Goal: Task Accomplishment & Management: Complete application form

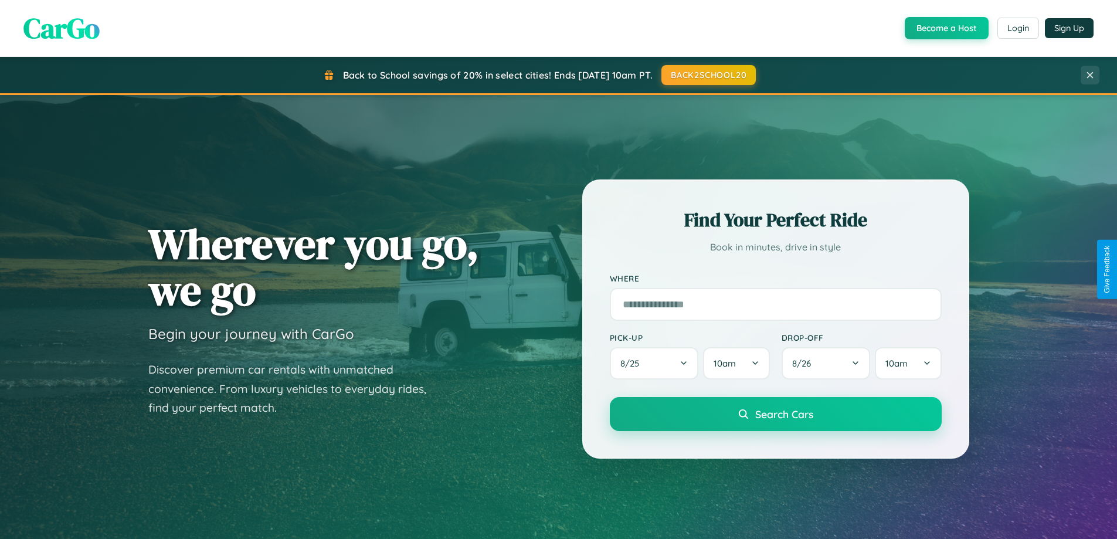
scroll to position [506, 0]
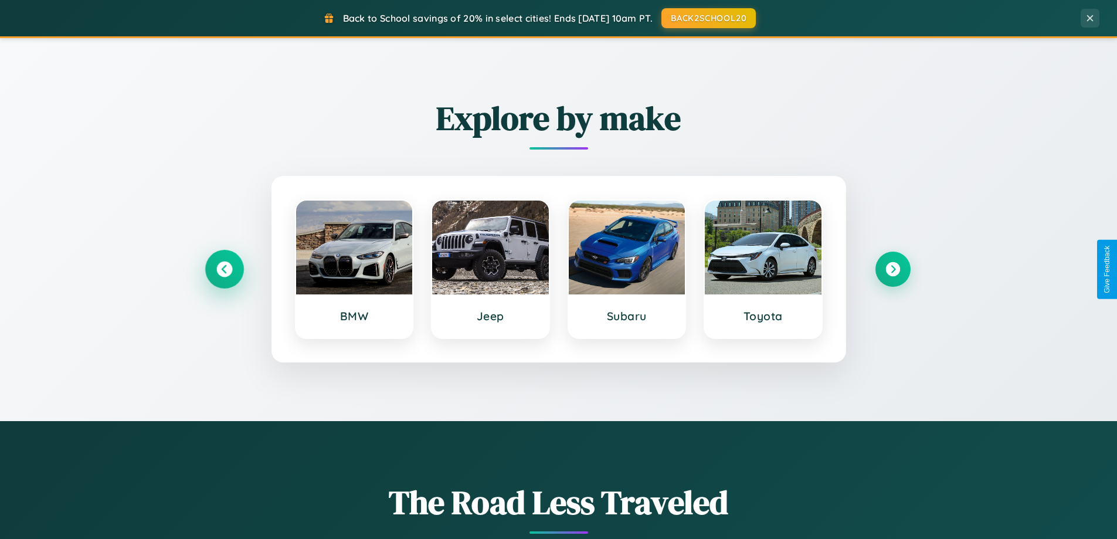
click at [224, 269] on icon at bounding box center [224, 270] width 16 height 16
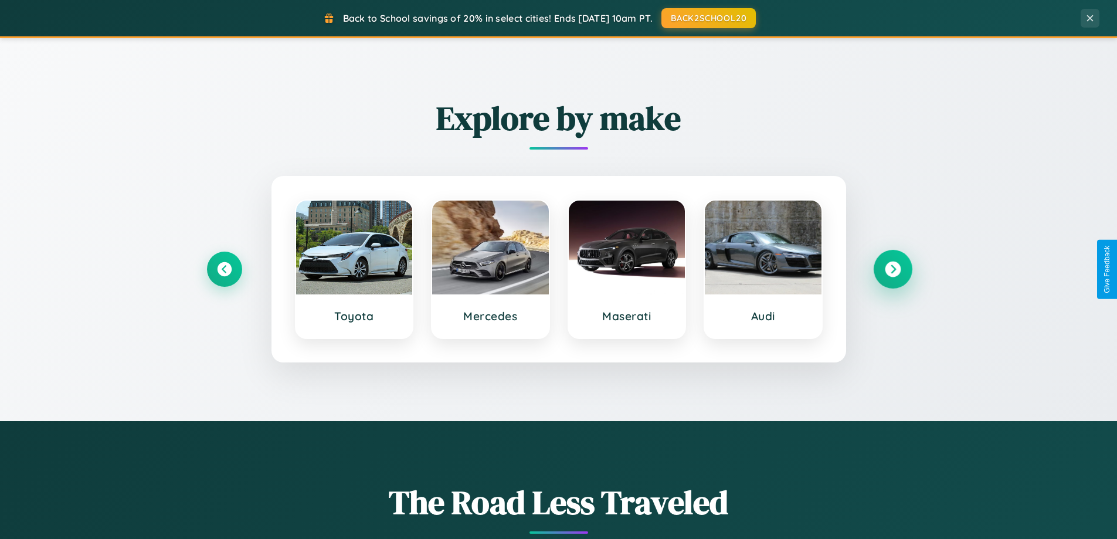
click at [893, 269] on icon at bounding box center [893, 270] width 16 height 16
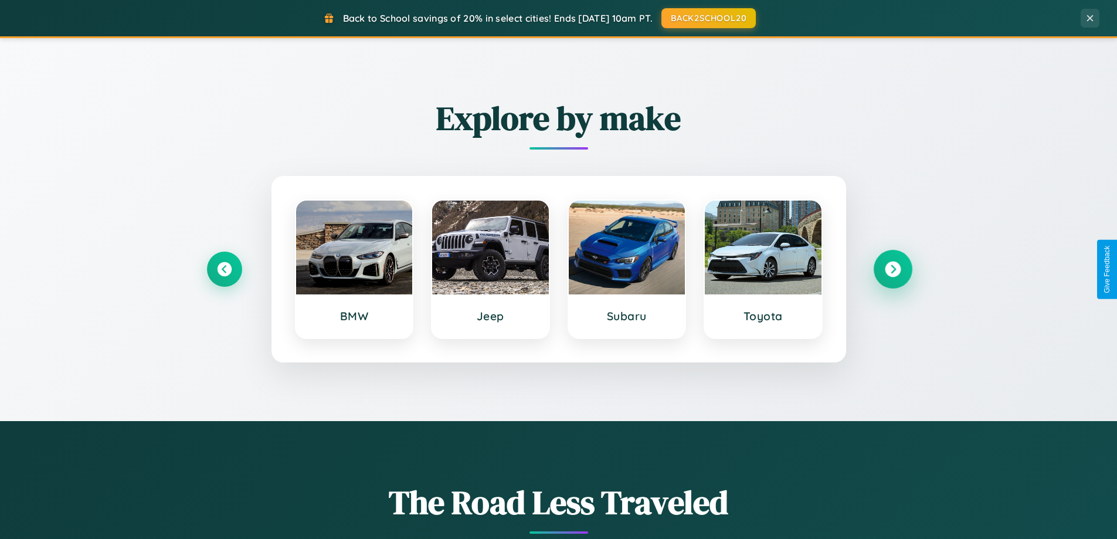
click at [893, 269] on icon at bounding box center [893, 270] width 16 height 16
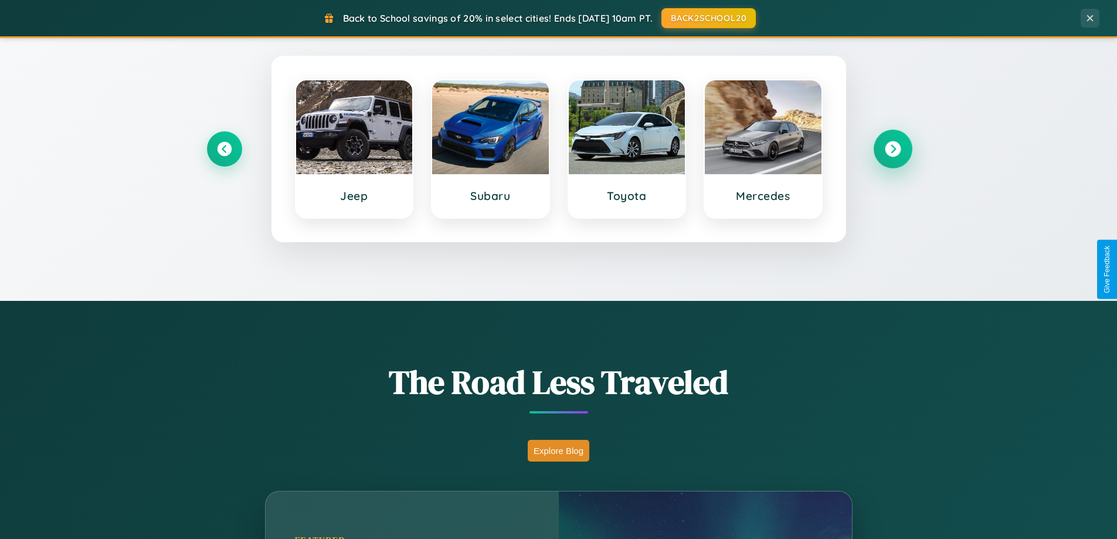
scroll to position [807, 0]
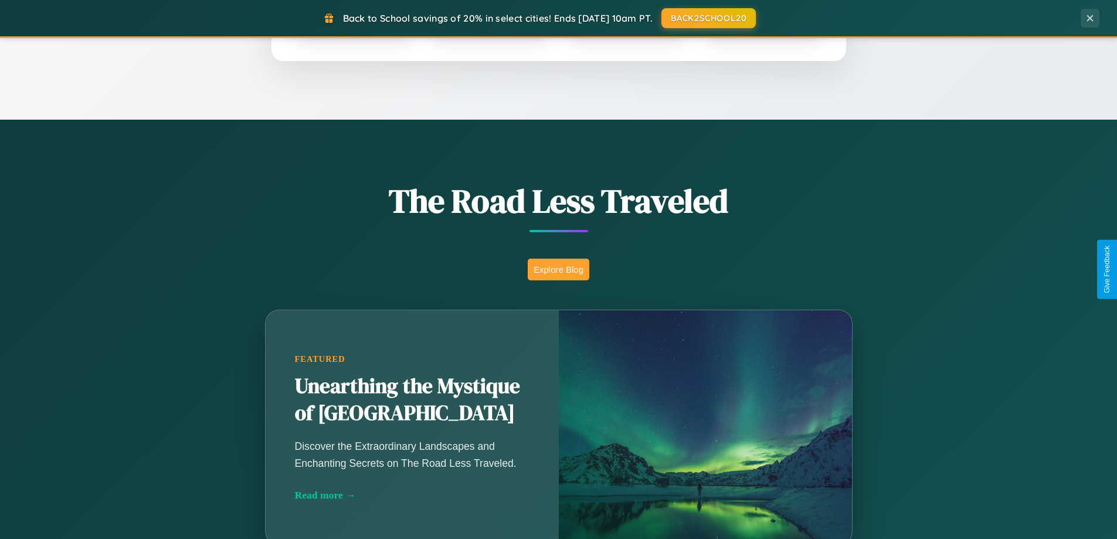
click at [558, 269] on button "Explore Blog" at bounding box center [559, 270] width 62 height 22
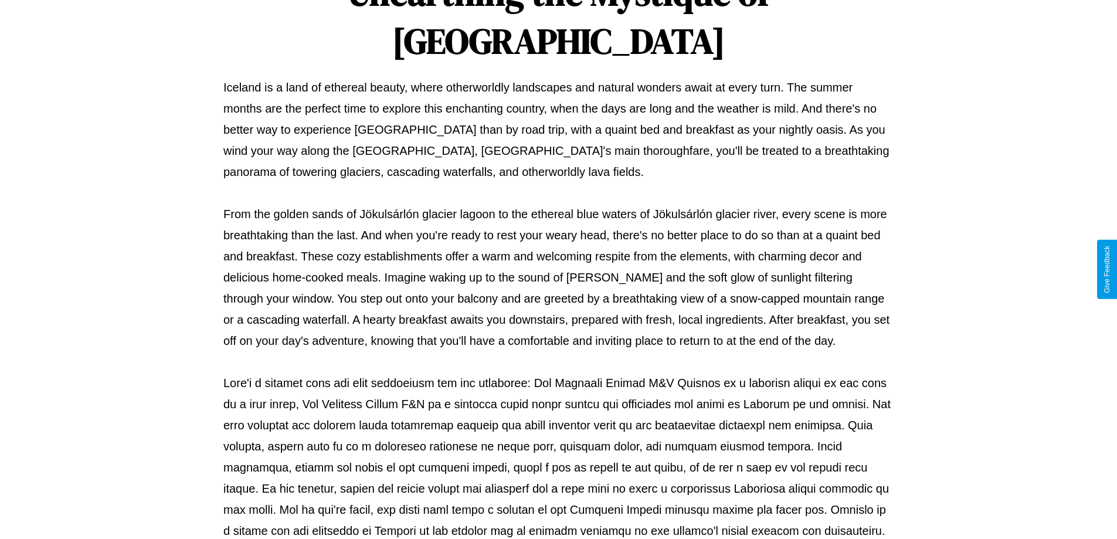
scroll to position [379, 0]
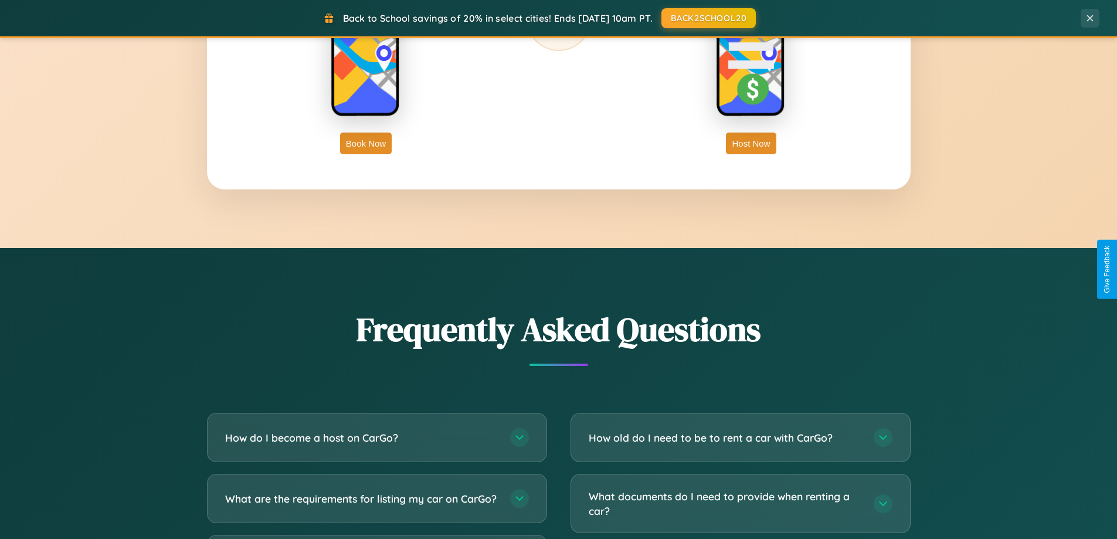
scroll to position [2257, 0]
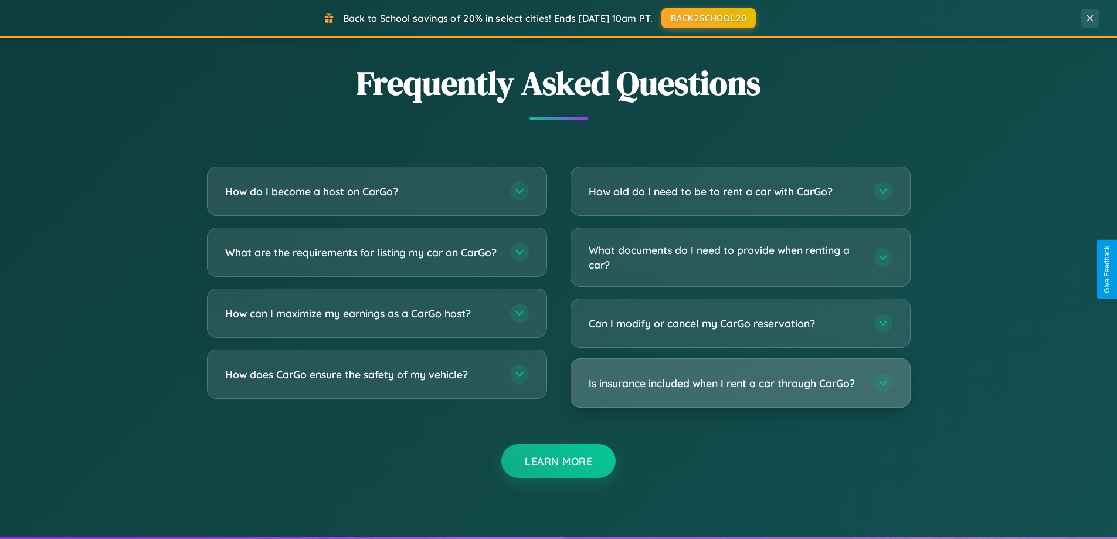
click at [740, 383] on h3 "Is insurance included when I rent a car through CarGo?" at bounding box center [725, 383] width 273 height 15
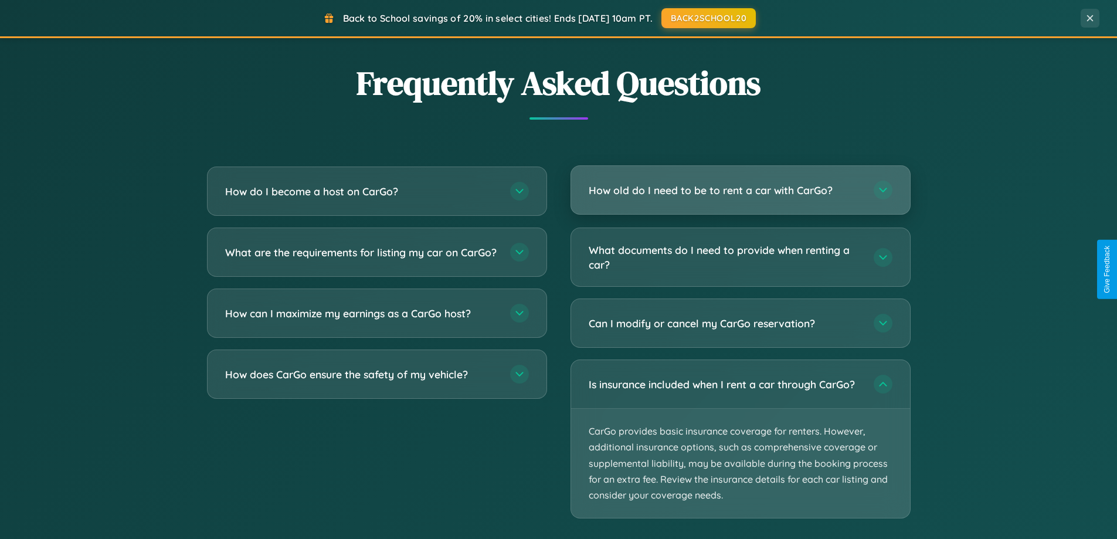
click at [740, 191] on h3 "How old do I need to be to rent a car with CarGo?" at bounding box center [725, 190] width 273 height 15
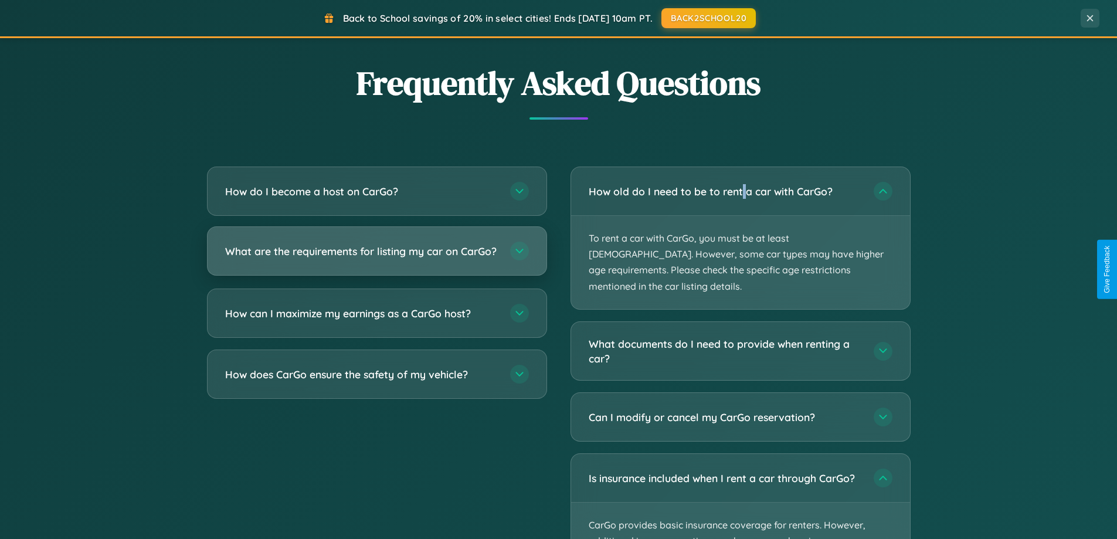
click at [377, 256] on h3 "What are the requirements for listing my car on CarGo?" at bounding box center [361, 251] width 273 height 15
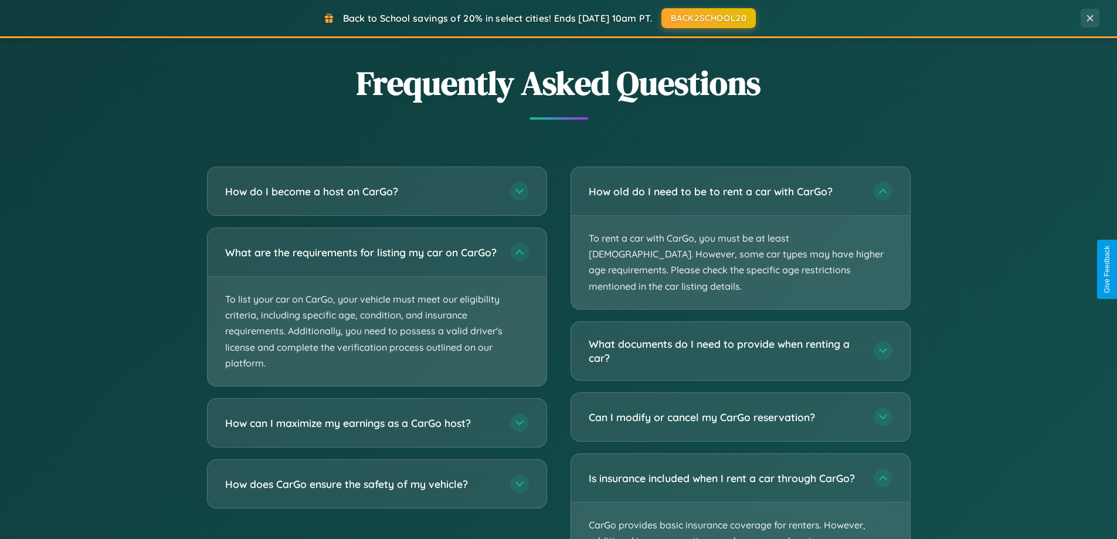
scroll to position [0, 0]
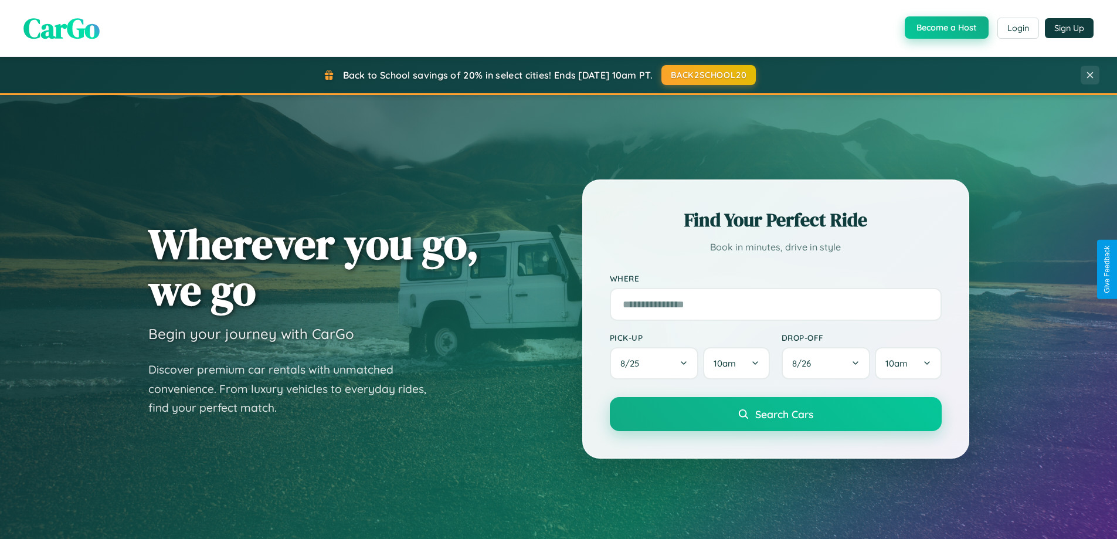
click at [945, 28] on button "Become a Host" at bounding box center [947, 27] width 84 height 22
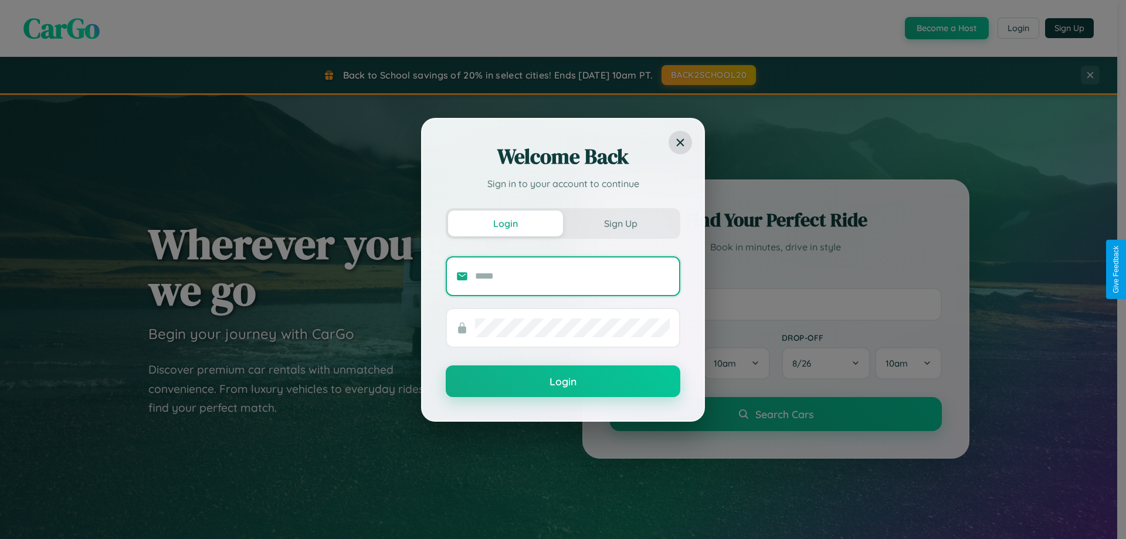
click at [572, 276] on input "text" at bounding box center [572, 276] width 195 height 19
type input "**********"
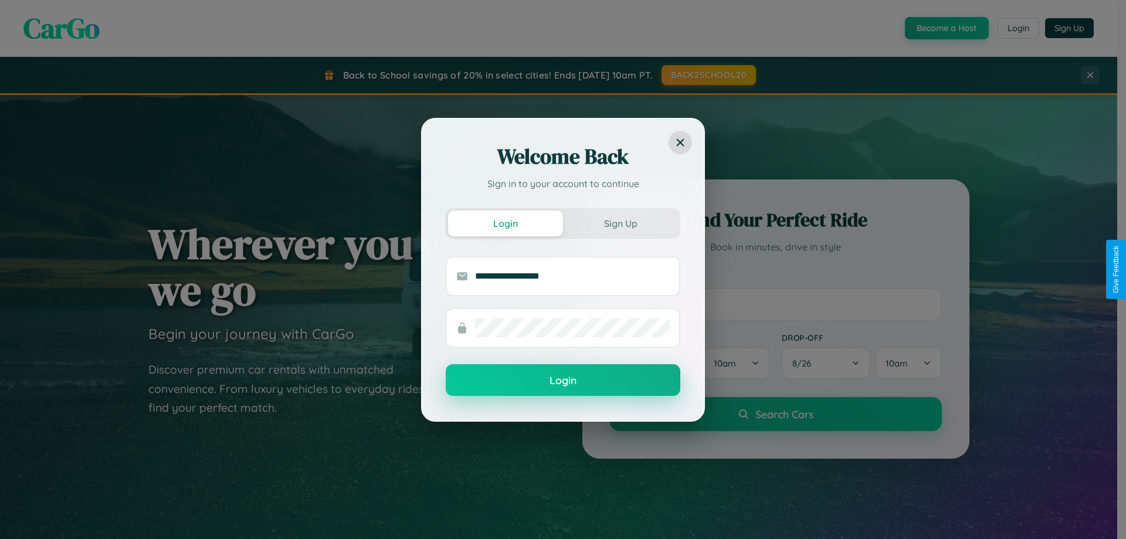
click at [563, 381] on button "Login" at bounding box center [563, 380] width 235 height 32
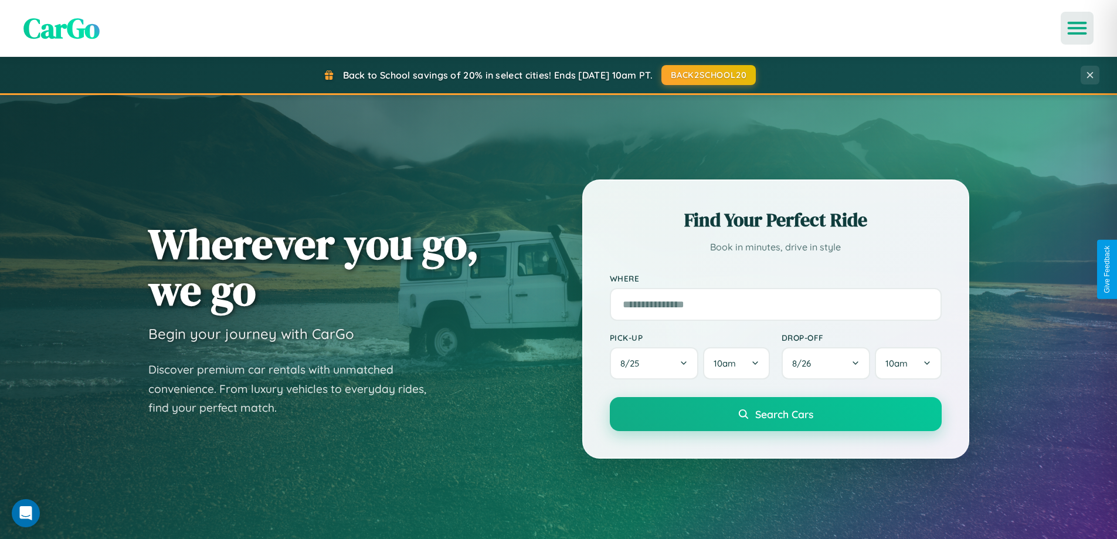
click at [1077, 28] on icon "Open menu" at bounding box center [1077, 28] width 17 height 11
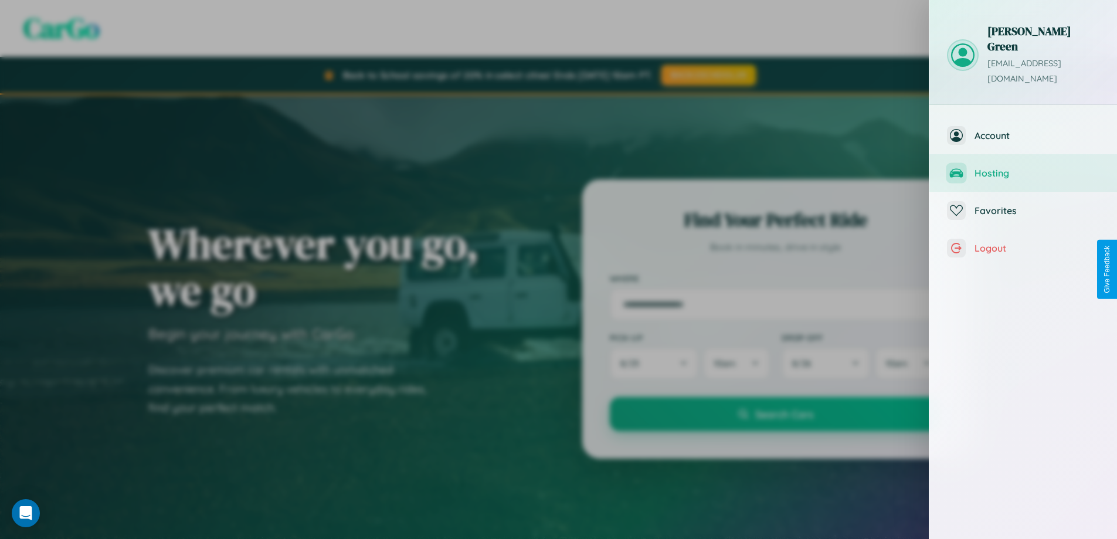
click at [1023, 167] on span "Hosting" at bounding box center [1037, 173] width 125 height 12
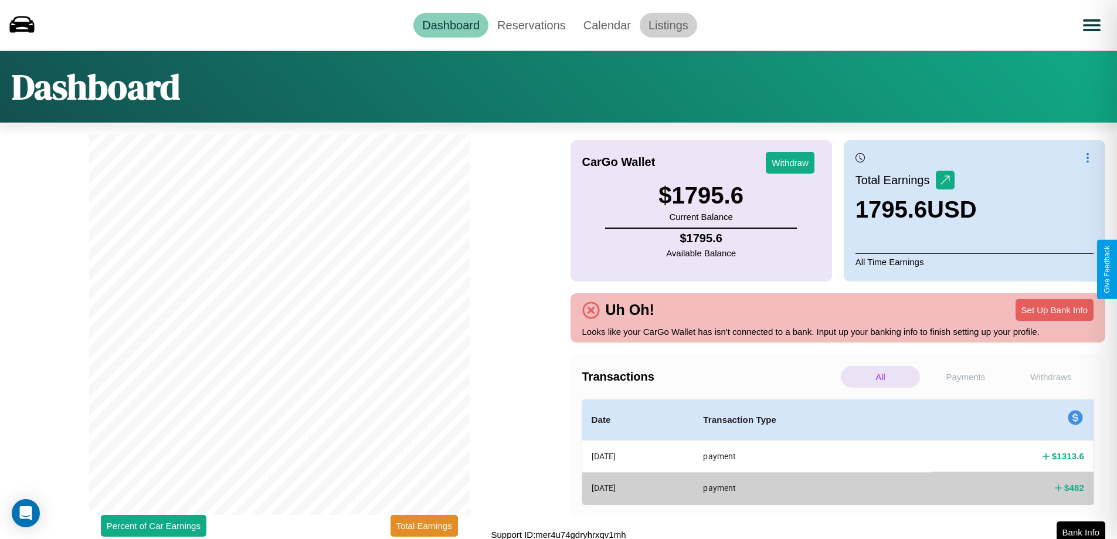
click at [668, 25] on link "Listings" at bounding box center [668, 25] width 57 height 25
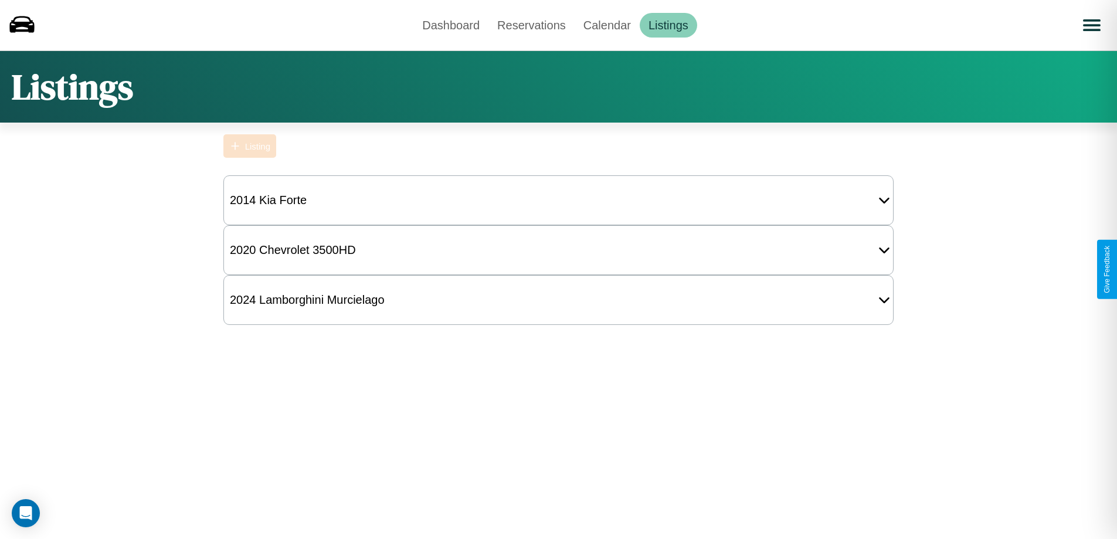
click at [250, 146] on div "Listing" at bounding box center [257, 146] width 25 height 10
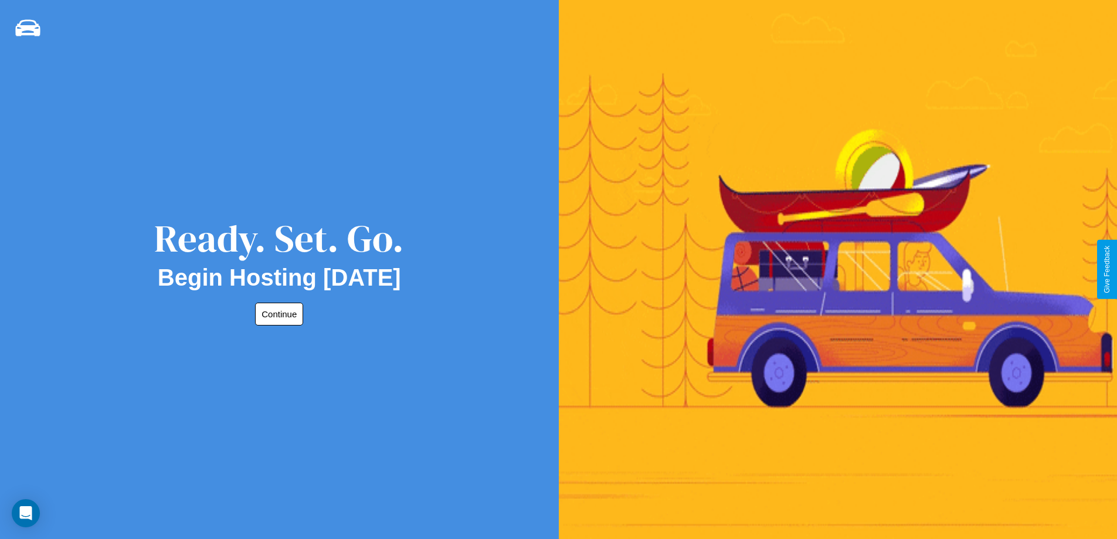
click at [277, 314] on button "Continue" at bounding box center [279, 314] width 48 height 23
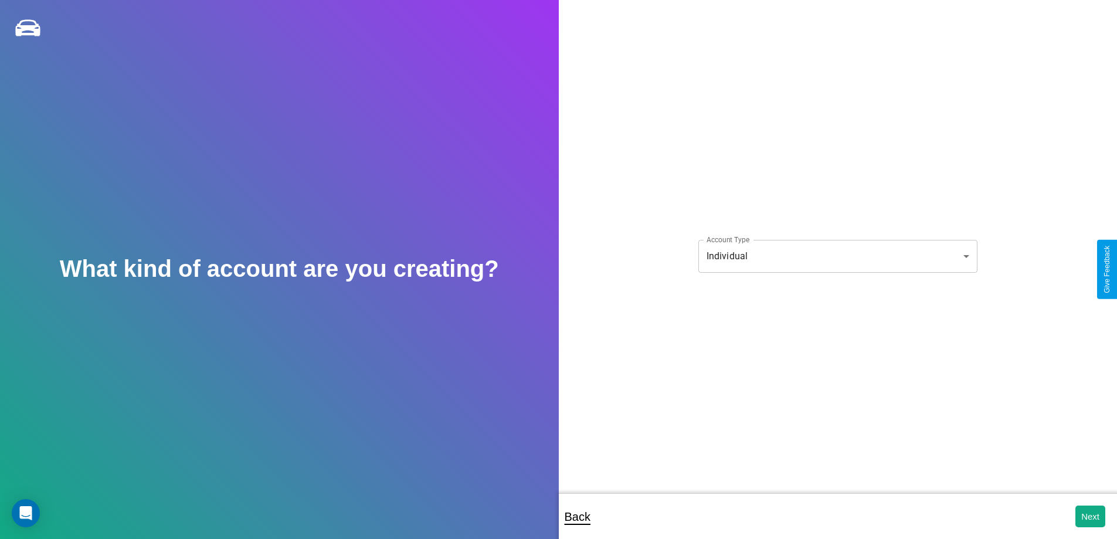
click at [838, 256] on body "**********" at bounding box center [558, 277] width 1117 height 555
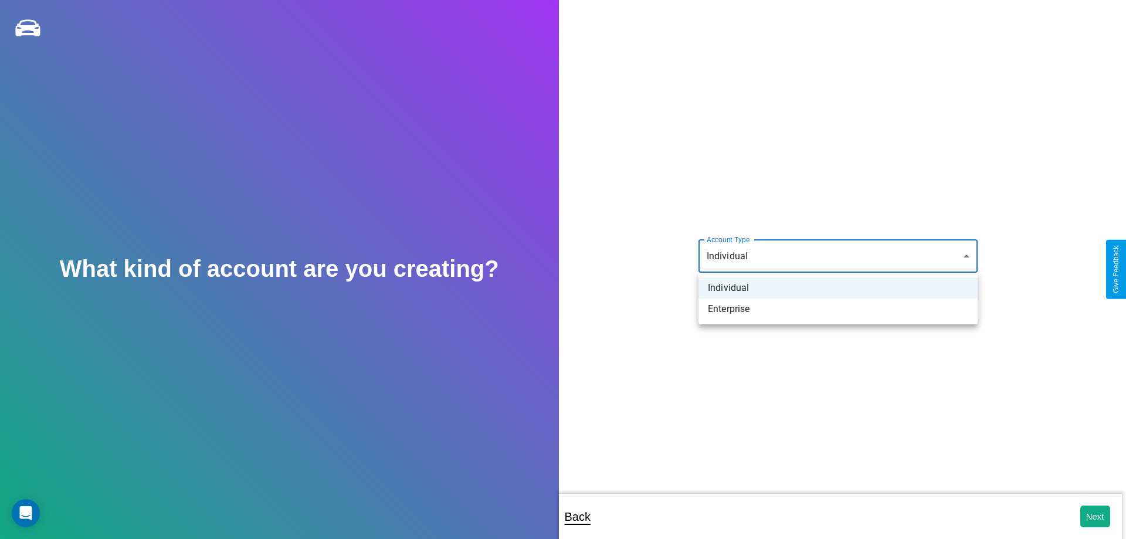
click at [838, 288] on li "Individual" at bounding box center [838, 287] width 279 height 21
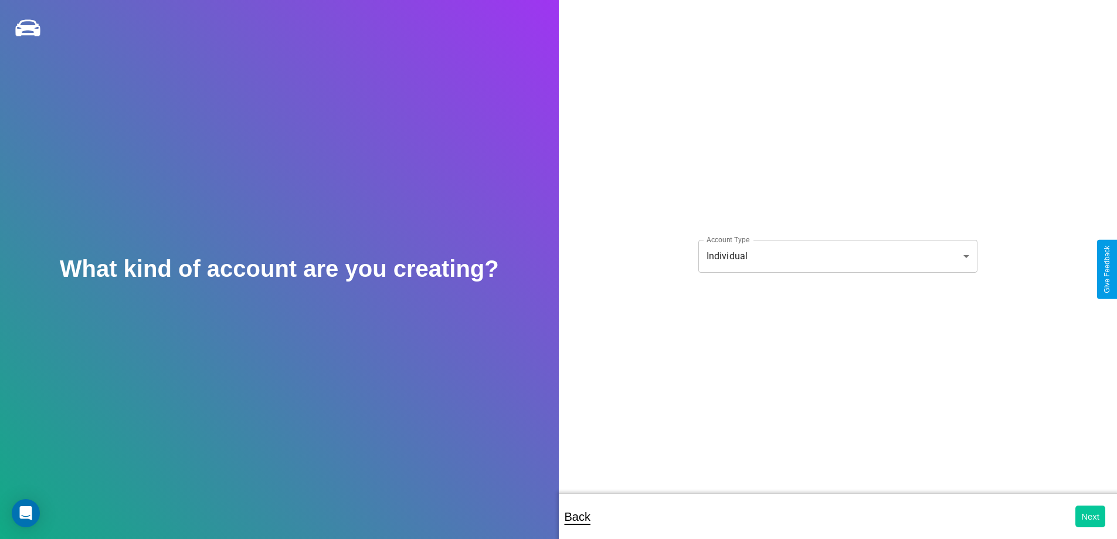
click at [1090, 516] on button "Next" at bounding box center [1091, 517] width 30 height 22
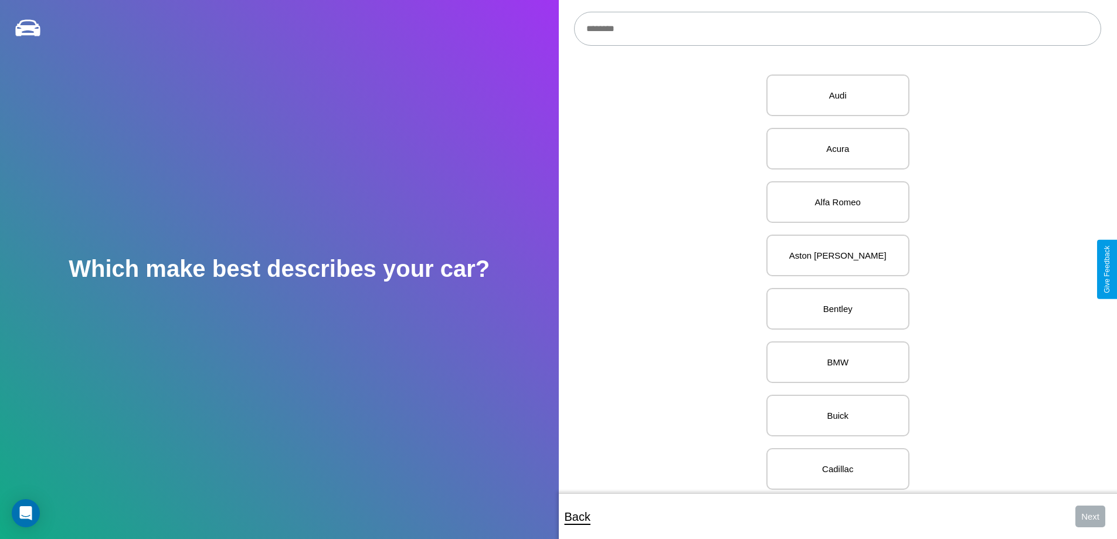
click at [838, 29] on input "text" at bounding box center [837, 29] width 527 height 34
type input "*******"
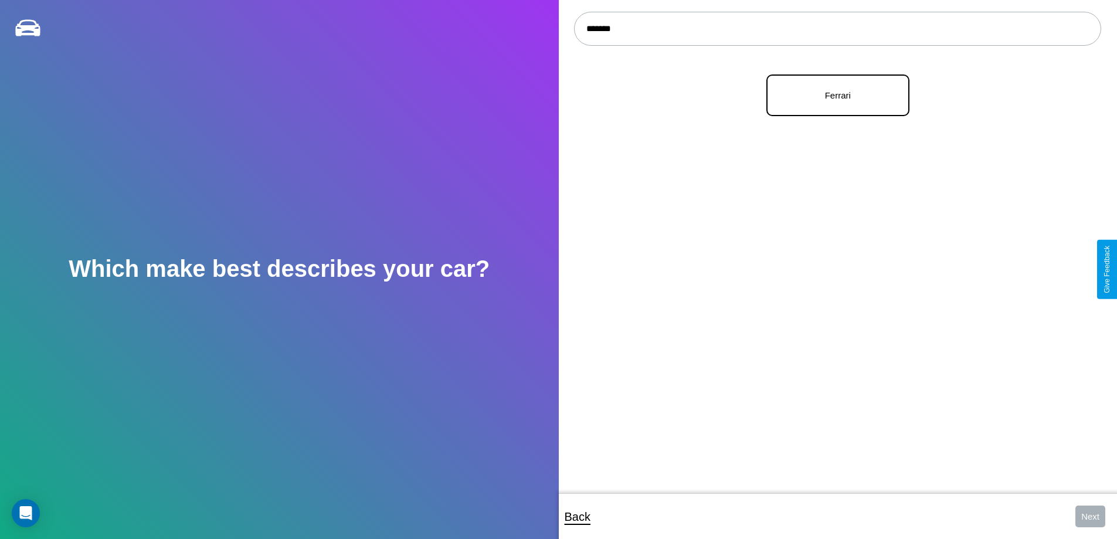
click at [833, 96] on p "Ferrari" at bounding box center [837, 95] width 117 height 16
click at [1090, 516] on button "Next" at bounding box center [1091, 517] width 30 height 22
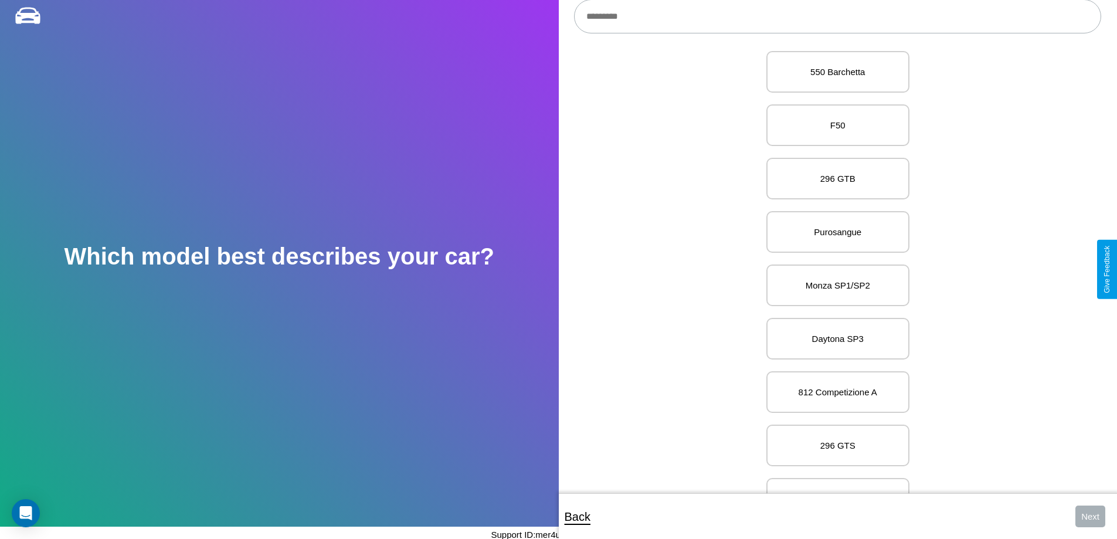
scroll to position [3764, 0]
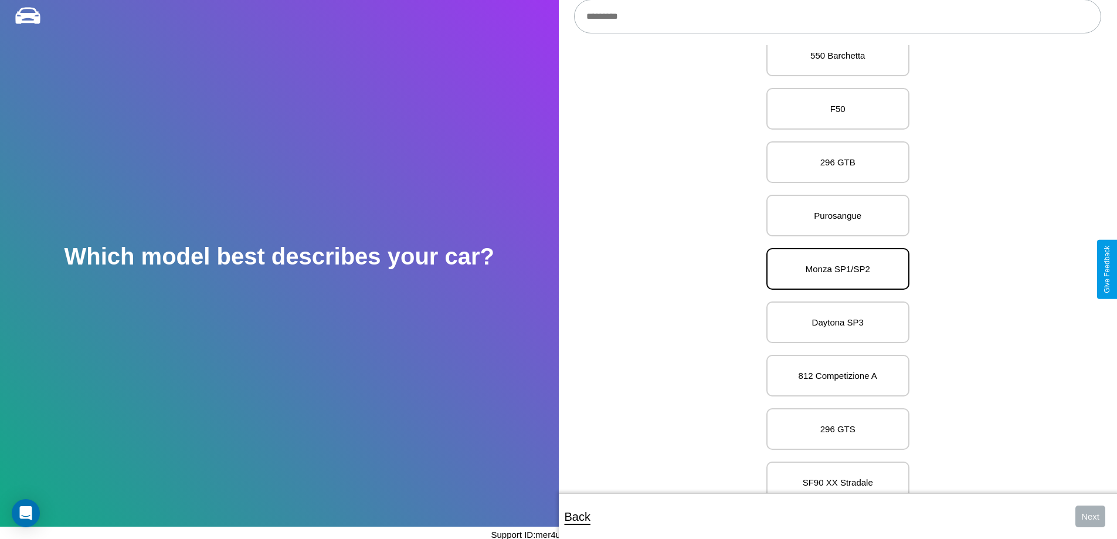
click at [833, 269] on p "Monza SP1/SP2" at bounding box center [837, 269] width 117 height 16
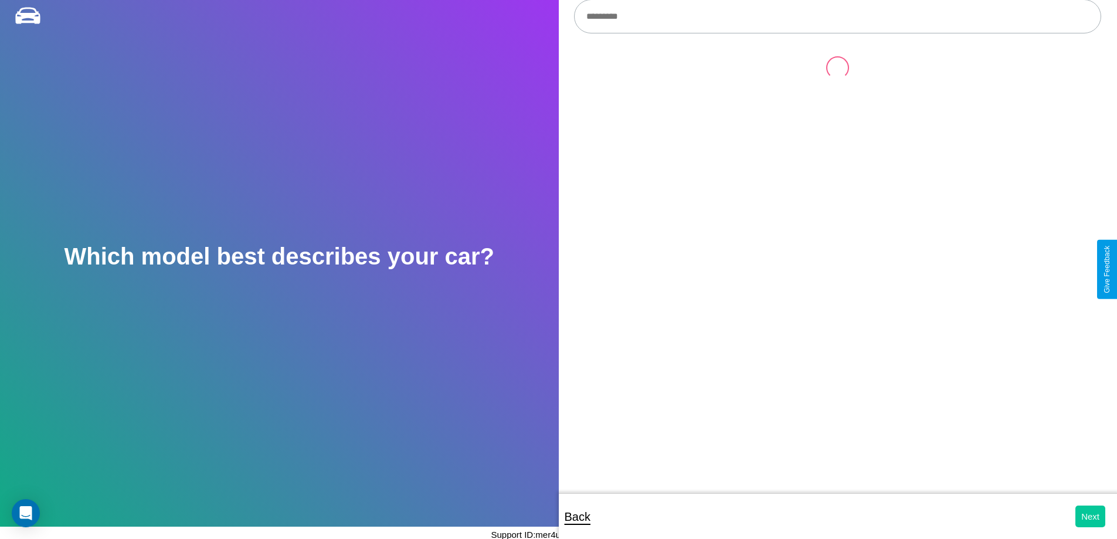
scroll to position [0, 0]
click at [1090, 516] on button "Next" at bounding box center [1091, 517] width 30 height 22
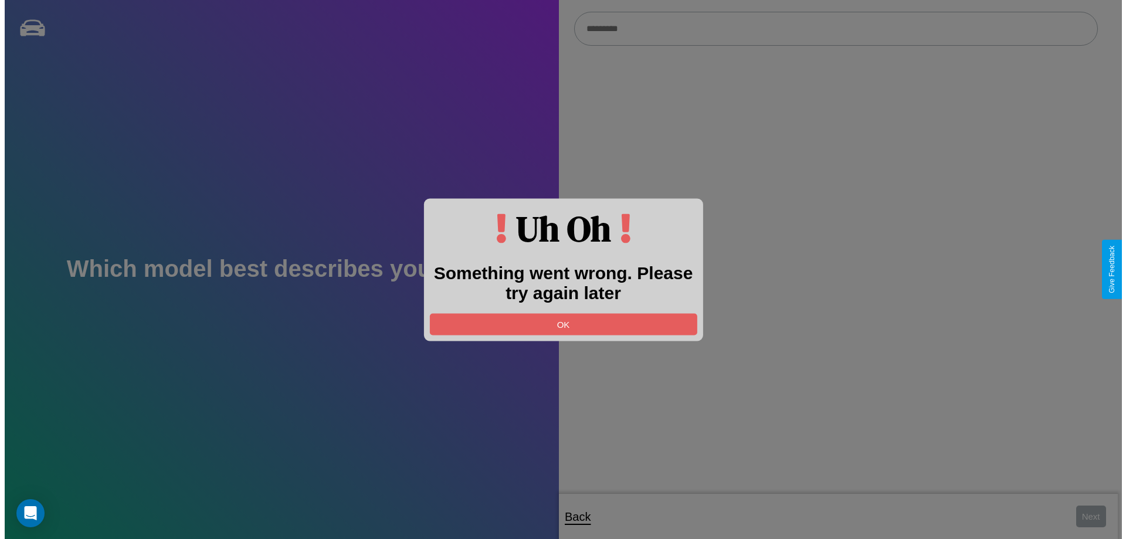
scroll to position [12, 0]
